Goal: Navigation & Orientation: Understand site structure

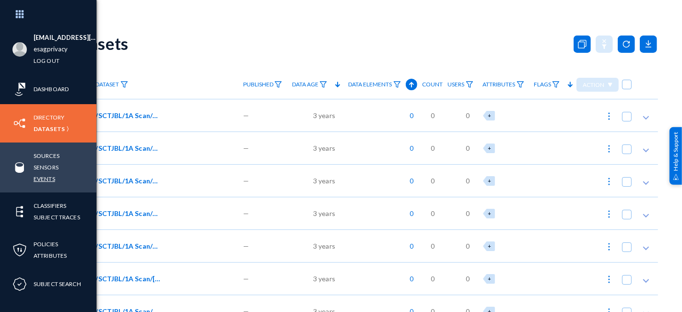
click at [49, 176] on link "Events" at bounding box center [45, 178] width 22 height 11
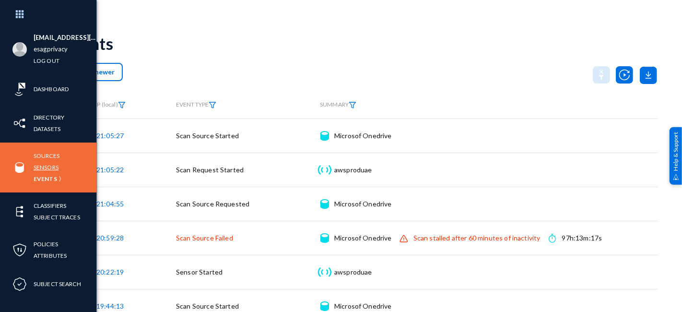
click at [50, 165] on link "Sensors" at bounding box center [46, 167] width 25 height 11
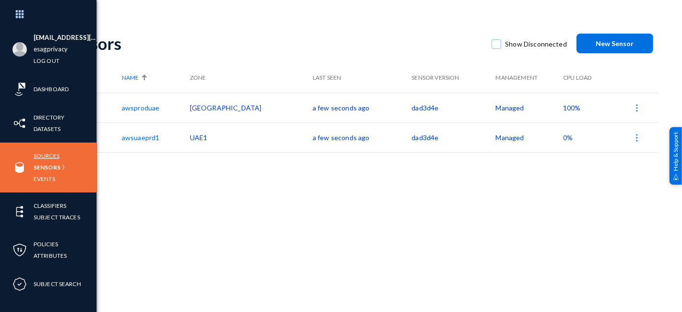
click at [45, 156] on link "Sources" at bounding box center [47, 155] width 26 height 11
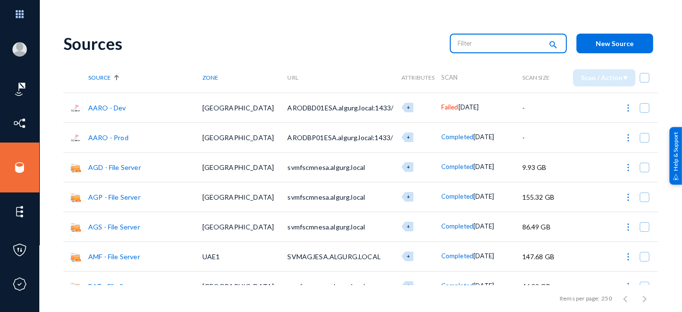
click at [500, 43] on input "text" at bounding box center [500, 43] width 84 height 14
type input "one"
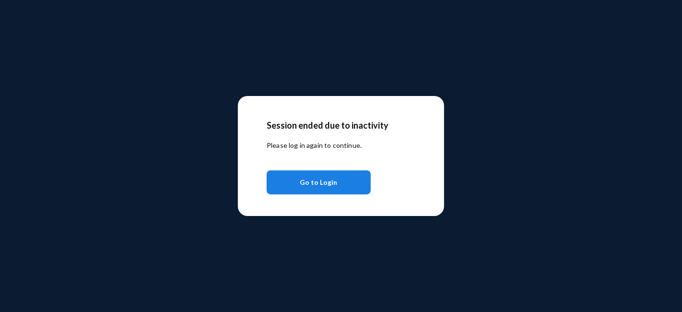
click at [311, 185] on span "Go to Login" at bounding box center [318, 182] width 37 height 17
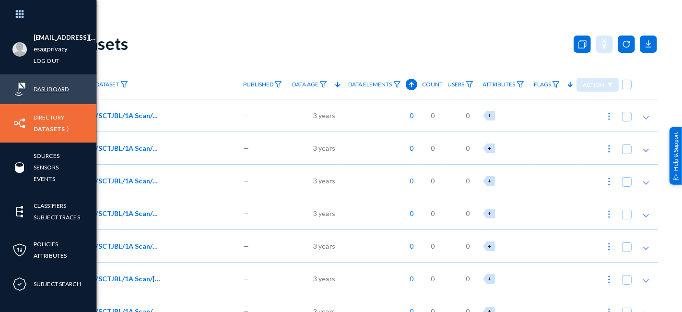
click at [62, 90] on link "Dashboard" at bounding box center [51, 88] width 35 height 11
